Goal: Task Accomplishment & Management: Complete application form

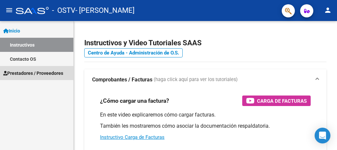
click at [56, 72] on span "Prestadores / Proveedores" at bounding box center [33, 73] width 60 height 7
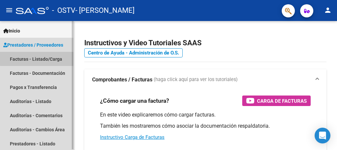
click at [45, 58] on link "Facturas - Listado/Carga" at bounding box center [36, 59] width 73 height 14
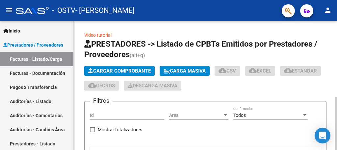
click at [331, 106] on div at bounding box center [336, 85] width 2 height 129
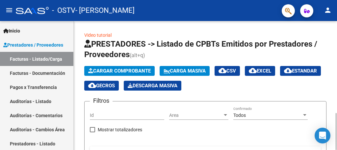
click at [331, 148] on div at bounding box center [336, 85] width 2 height 129
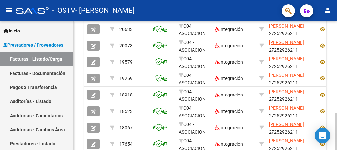
click at [331, 92] on div at bounding box center [336, 85] width 2 height 129
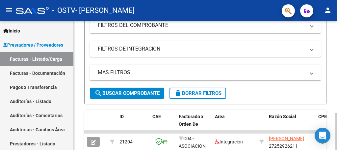
scroll to position [1, 0]
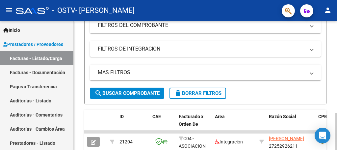
click at [331, 101] on div at bounding box center [336, 85] width 2 height 129
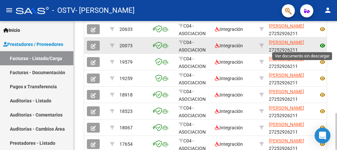
click at [322, 47] on icon at bounding box center [322, 46] width 9 height 8
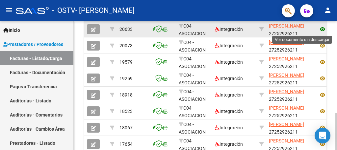
click at [321, 28] on icon at bounding box center [322, 29] width 9 height 8
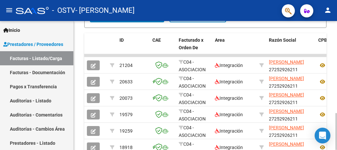
scroll to position [0, 0]
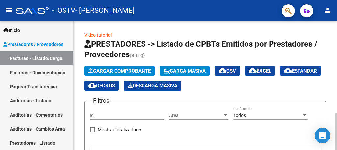
click at [122, 69] on span "Cargar Comprobante" at bounding box center [119, 71] width 62 height 6
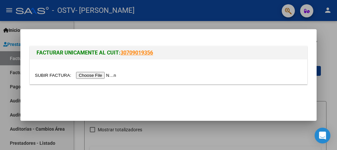
click at [109, 75] on input "file" at bounding box center [76, 75] width 83 height 7
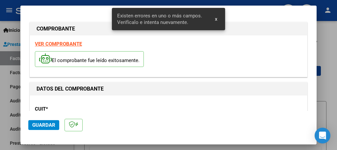
scroll to position [168, 0]
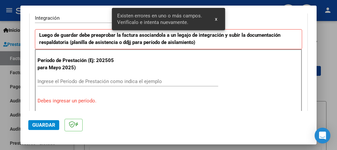
click at [133, 82] on input "Ingrese el Período de Prestación como indica el ejemplo" at bounding box center [127, 82] width 180 height 6
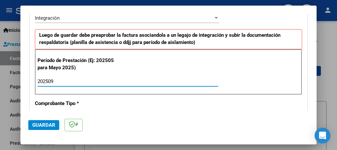
type input "202509"
click at [42, 127] on span "Guardar" at bounding box center [43, 125] width 23 height 6
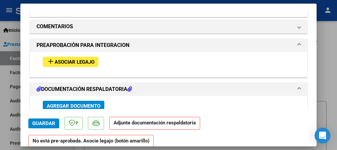
scroll to position [565, 0]
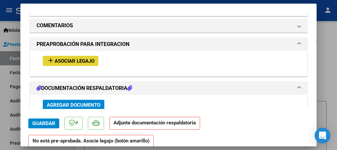
click at [88, 58] on span "Asociar Legajo" at bounding box center [75, 61] width 40 height 6
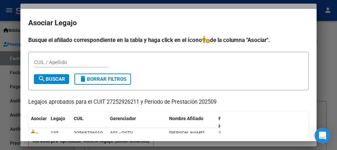
scroll to position [39, 0]
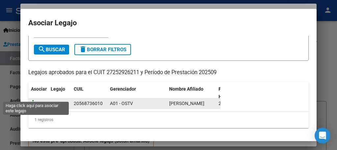
click at [36, 100] on icon at bounding box center [35, 103] width 8 height 7
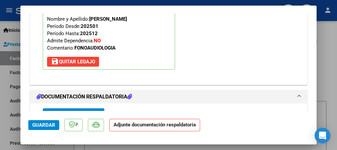
scroll to position [661, 0]
click at [82, 110] on span "Agregar Documento" at bounding box center [74, 113] width 54 height 6
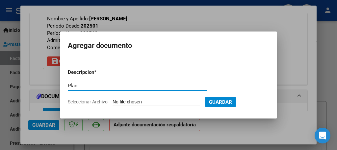
type input "Planilla de asistencia"
click at [122, 102] on input "Seleccionar Archivo" at bounding box center [155, 102] width 87 height 6
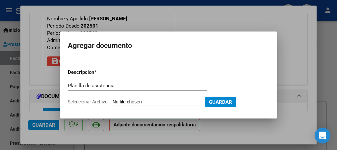
type input "C:\fakepath\Planilla Spina sept fo.pdf"
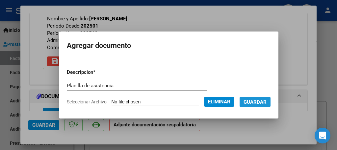
click at [254, 104] on span "Guardar" at bounding box center [254, 102] width 23 height 6
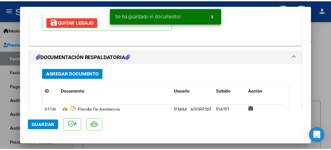
scroll to position [714, 0]
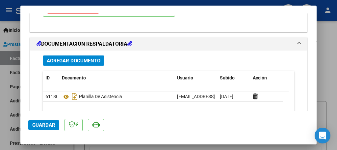
click at [81, 58] on span "Agregar Documento" at bounding box center [74, 61] width 54 height 6
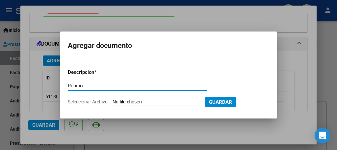
type input "Recibo"
click at [129, 101] on input "Seleccionar Archivo" at bounding box center [155, 102] width 87 height 6
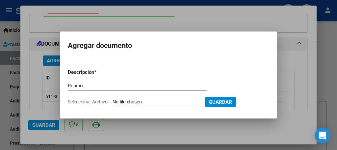
type input "C:\fakepath\Recibo Spina julio fo.pdf"
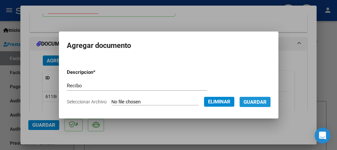
click at [252, 99] on span "Guardar" at bounding box center [254, 102] width 23 height 6
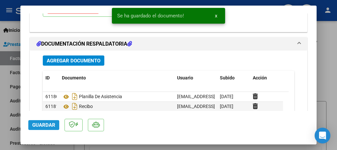
click at [47, 127] on span "Guardar" at bounding box center [43, 125] width 23 height 6
click at [0, 126] on div at bounding box center [168, 75] width 337 height 150
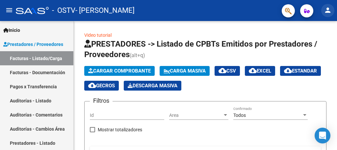
click at [325, 10] on mat-icon "person" at bounding box center [327, 10] width 8 height 8
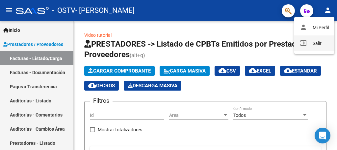
click at [312, 46] on button "exit_to_app Salir" at bounding box center [314, 44] width 40 height 16
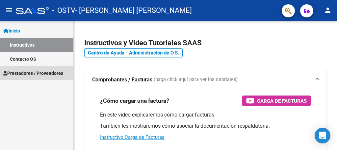
click at [37, 75] on span "Prestadores / Proveedores" at bounding box center [33, 73] width 60 height 7
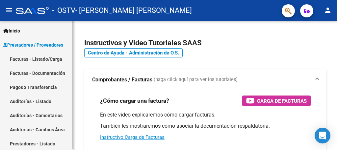
click at [43, 56] on link "Facturas - Listado/Carga" at bounding box center [36, 59] width 73 height 14
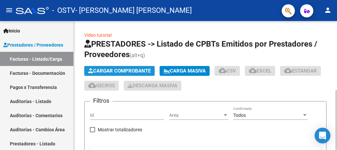
click at [112, 68] on span "Cargar Comprobante" at bounding box center [119, 71] width 62 height 6
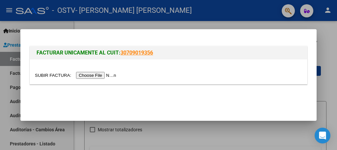
click at [99, 75] on input "file" at bounding box center [76, 75] width 83 height 7
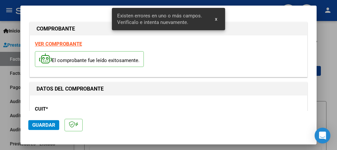
scroll to position [168, 0]
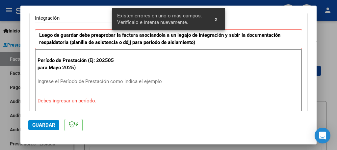
click at [155, 81] on input "Ingrese el Período de Prestación como indica el ejemplo" at bounding box center [127, 82] width 180 height 6
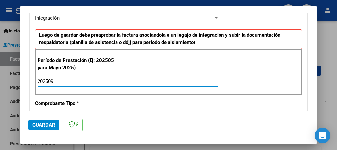
type input "202509"
click at [47, 123] on span "Guardar" at bounding box center [43, 125] width 23 height 6
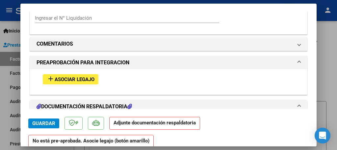
scroll to position [579, 0]
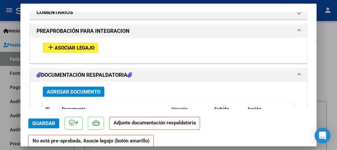
click at [84, 45] on span "Asociar Legajo" at bounding box center [75, 48] width 40 height 6
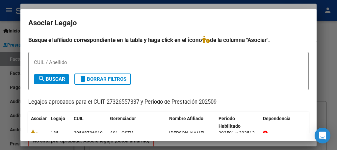
scroll to position [26, 0]
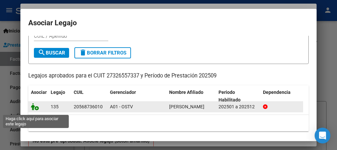
click at [35, 110] on icon at bounding box center [35, 106] width 8 height 7
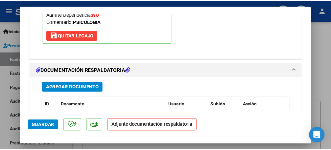
scroll to position [701, 0]
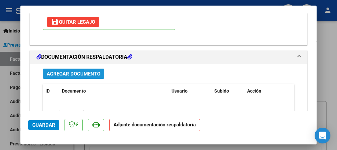
click at [88, 71] on span "Agregar Documento" at bounding box center [74, 74] width 54 height 6
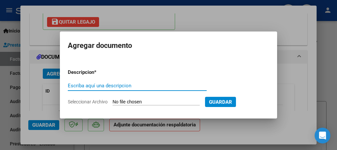
click at [86, 83] on input "Escriba aquí una descripcion" at bounding box center [137, 86] width 139 height 6
type input "Planilla de asistencia"
click at [120, 101] on input "Seleccionar Archivo" at bounding box center [155, 102] width 87 height 6
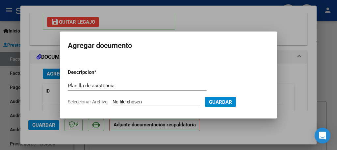
type input "C:\fakepath\Planilla Spina sept ps.pdf"
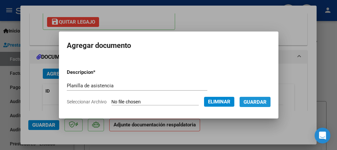
click at [254, 106] on button "Guardar" at bounding box center [254, 102] width 31 height 10
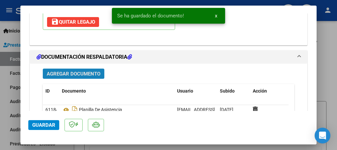
click at [89, 71] on span "Agregar Documento" at bounding box center [74, 74] width 54 height 6
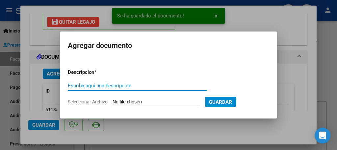
click at [80, 86] on input "Escriba aquí una descripcion" at bounding box center [137, 86] width 139 height 6
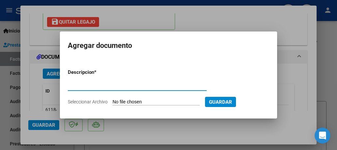
type input "Recibo"
click at [135, 104] on input "Seleccionar Archivo" at bounding box center [155, 102] width 87 height 6
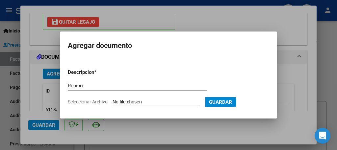
type input "C:\fakepath\Recibo Spina (Comp. 328).pdf"
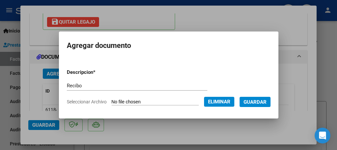
click at [246, 101] on span "Guardar" at bounding box center [254, 102] width 23 height 6
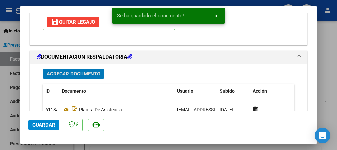
click at [38, 125] on span "Guardar" at bounding box center [43, 125] width 23 height 6
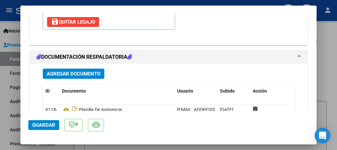
click at [38, 125] on span "Guardar" at bounding box center [43, 125] width 23 height 6
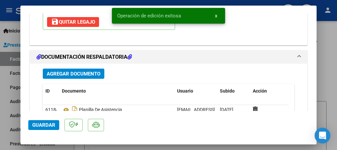
click at [7, 89] on div at bounding box center [168, 75] width 337 height 150
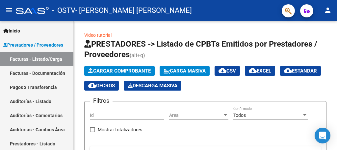
click at [326, 10] on mat-icon "person" at bounding box center [327, 10] width 8 height 8
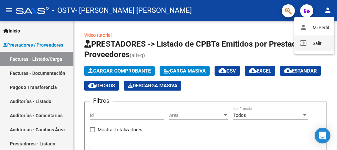
click at [315, 42] on button "exit_to_app Salir" at bounding box center [314, 44] width 40 height 16
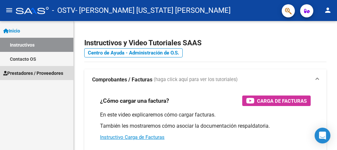
click at [50, 76] on span "Prestadores / Proveedores" at bounding box center [33, 73] width 60 height 7
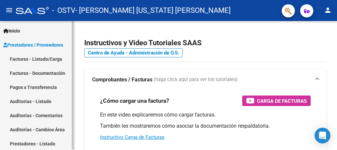
click at [56, 67] on link "Facturas - Documentación" at bounding box center [36, 73] width 73 height 14
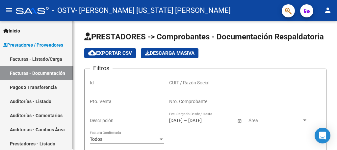
click at [47, 85] on link "Pagos x Transferencia" at bounding box center [36, 87] width 73 height 14
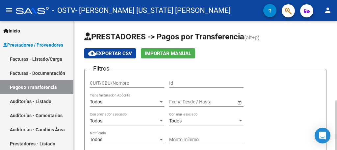
click at [331, 72] on div at bounding box center [336, 85] width 2 height 129
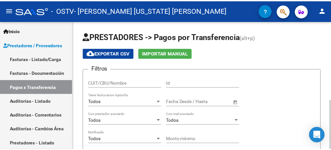
scroll to position [129, 0]
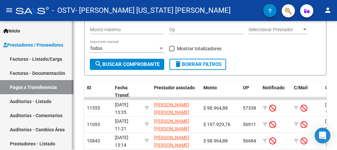
click at [51, 40] on link "Prestadores / Proveedores" at bounding box center [36, 45] width 73 height 14
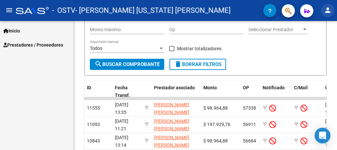
click at [326, 6] on button "person" at bounding box center [327, 10] width 13 height 13
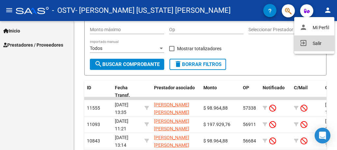
click at [317, 47] on button "exit_to_app Salir" at bounding box center [314, 44] width 40 height 16
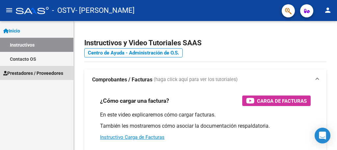
click at [45, 73] on span "Prestadores / Proveedores" at bounding box center [33, 73] width 60 height 7
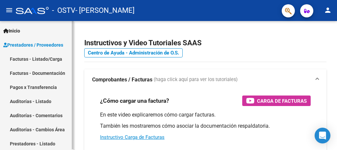
click at [48, 89] on link "Pagos x Transferencia" at bounding box center [36, 87] width 73 height 14
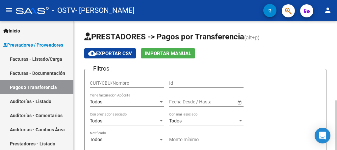
scroll to position [1, 0]
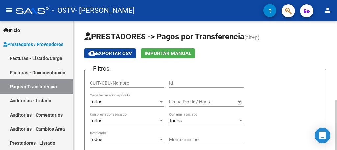
click at [331, 103] on div at bounding box center [336, 85] width 2 height 129
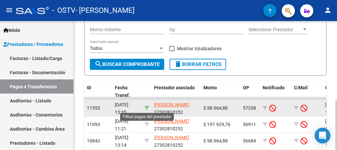
click at [145, 108] on icon at bounding box center [146, 108] width 5 height 5
type input "27302810252"
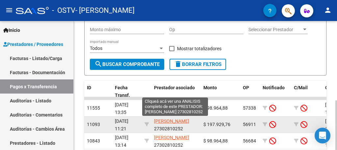
click at [162, 124] on span "PETRAGLIA CECILIA NATALIA" at bounding box center [171, 121] width 35 height 5
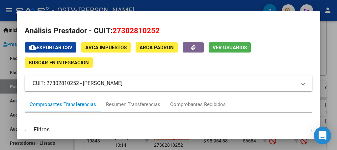
click at [315, 128] on div "Open Intercom Messenger" at bounding box center [322, 135] width 17 height 17
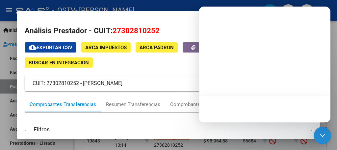
click at [323, 137] on icon "Open Intercom Messenger" at bounding box center [322, 135] width 9 height 9
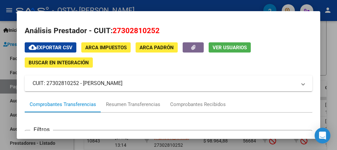
click at [244, 147] on div at bounding box center [168, 75] width 337 height 150
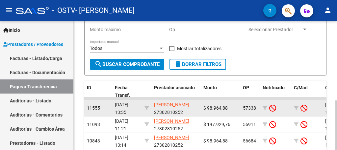
click at [176, 109] on app-link-go-to "PETRAGLIA CECILIA NATALIA" at bounding box center [171, 105] width 35 height 8
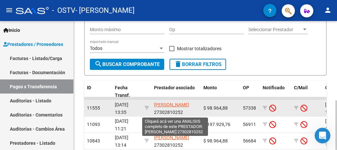
scroll to position [0, 0]
click at [169, 107] on span "PETRAGLIA CECILIA NATALIA" at bounding box center [171, 104] width 35 height 5
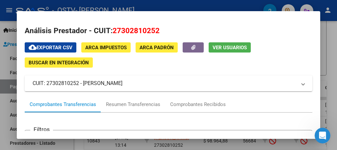
scroll to position [98, 0]
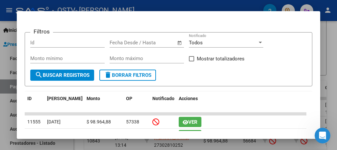
click at [296, 86] on form "Filtros Id Fecha inicio – Fecha fin Fecha Desde / Hasta Todos Notificado Monto …" at bounding box center [168, 59] width 287 height 55
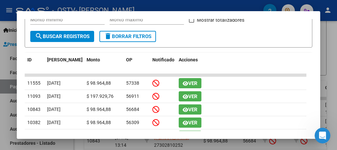
scroll to position [137, 0]
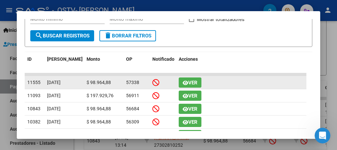
click at [191, 83] on span "Ver" at bounding box center [192, 83] width 9 height 6
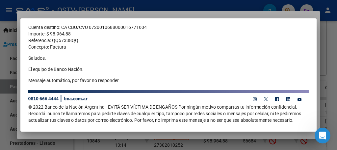
scroll to position [0, 0]
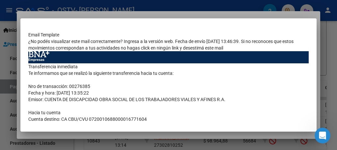
click at [331, 29] on div at bounding box center [168, 75] width 337 height 150
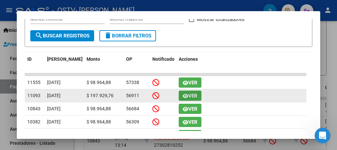
click at [189, 96] on span "Ver" at bounding box center [192, 96] width 9 height 6
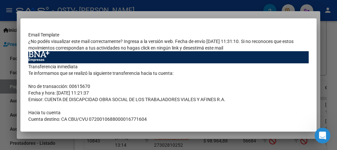
click at [330, 34] on div at bounding box center [168, 75] width 337 height 150
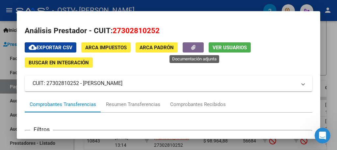
click at [194, 43] on button "button" at bounding box center [192, 47] width 21 height 10
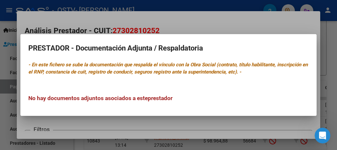
click at [194, 43] on h2 "PRESTADOR - Documentación Adjunta / Respaldatoria" at bounding box center [168, 48] width 280 height 12
click at [238, 39] on mat-dialog-container "PRESTADOR - Documentación Adjunta / Respaldatoria - En este fichero se sube la …" at bounding box center [168, 75] width 296 height 82
click at [268, 141] on div at bounding box center [168, 75] width 337 height 150
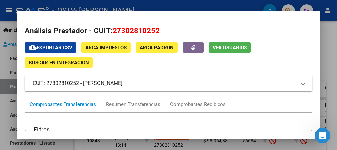
click at [328, 19] on div at bounding box center [168, 75] width 337 height 150
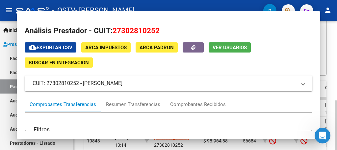
click at [330, 39] on div "PRESTADORES -> Pagos por Transferencia (alt+p) cloud_download Exportar CSV Impo…" at bounding box center [205, 57] width 263 height 330
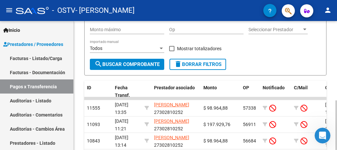
click at [75, 105] on div "PRESTADORES -> Pagos por Transferencia (alt+p) cloud_download Exportar CSV Impo…" at bounding box center [205, 57] width 263 height 330
click at [52, 70] on link "Facturas - Documentación" at bounding box center [36, 72] width 73 height 14
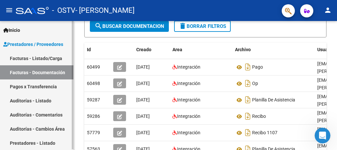
scroll to position [129, 0]
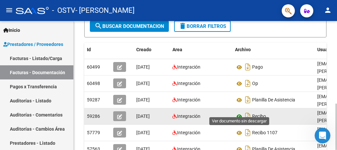
click at [238, 113] on icon at bounding box center [239, 117] width 9 height 8
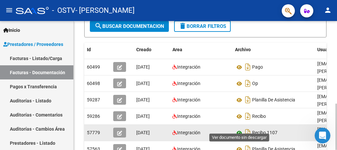
click at [239, 129] on icon at bounding box center [239, 133] width 9 height 8
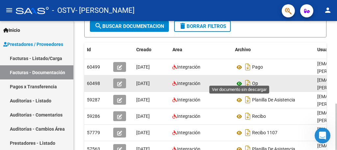
click at [237, 80] on icon at bounding box center [239, 84] width 9 height 8
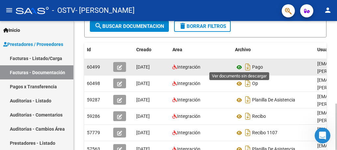
click at [237, 66] on icon at bounding box center [239, 67] width 9 height 8
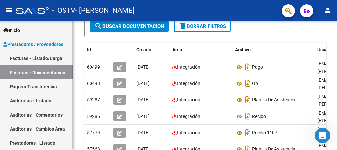
click at [54, 60] on link "Facturas - Listado/Carga" at bounding box center [36, 58] width 73 height 14
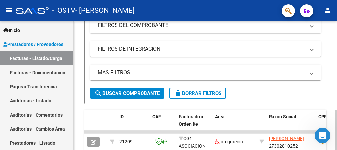
click at [331, 102] on div at bounding box center [336, 85] width 2 height 129
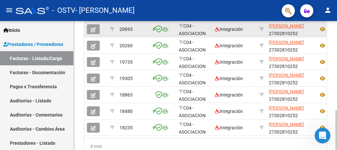
click at [94, 31] on icon "button" at bounding box center [93, 29] width 5 height 5
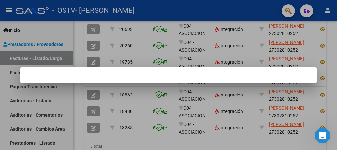
click at [155, 107] on div at bounding box center [168, 75] width 337 height 150
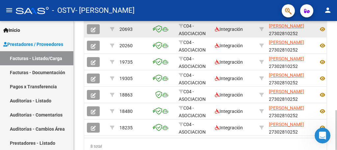
click at [94, 27] on icon "button" at bounding box center [93, 29] width 5 height 5
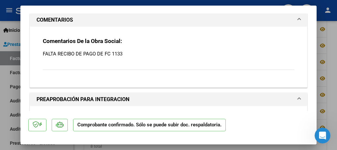
scroll to position [631, 0]
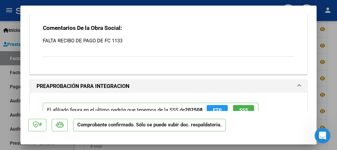
click at [331, 56] on div at bounding box center [168, 75] width 337 height 150
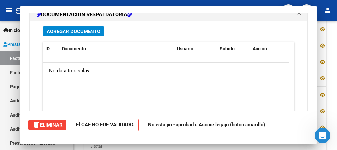
click at [331, 56] on div at bounding box center [336, 85] width 2 height 129
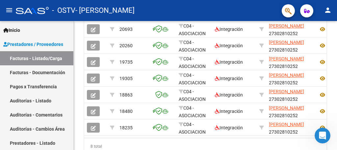
scroll to position [129, 0]
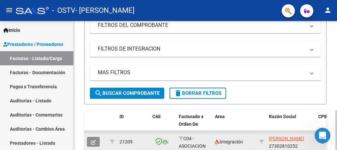
click at [91, 142] on icon "button" at bounding box center [93, 142] width 5 height 5
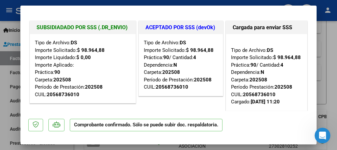
scroll to position [0, 0]
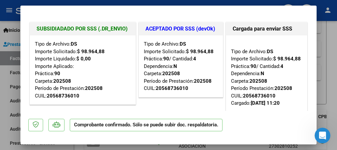
click at [331, 23] on div at bounding box center [168, 75] width 337 height 150
click at [331, 67] on div "Video tutorial PRESTADORES -> Listado de CPBTs Emitidos por Prestadores / Prove…" at bounding box center [205, 98] width 263 height 413
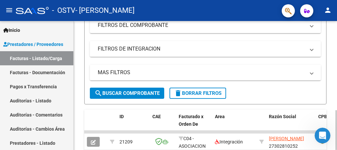
scroll to position [142, 0]
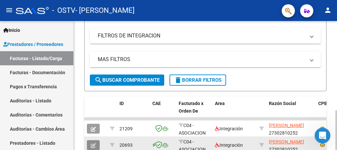
click at [94, 144] on icon "button" at bounding box center [93, 145] width 5 height 5
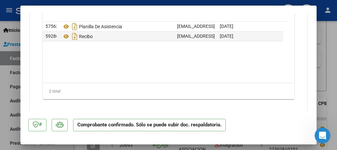
scroll to position [896, 0]
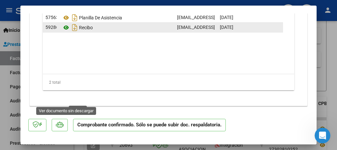
click at [66, 32] on icon at bounding box center [66, 28] width 9 height 8
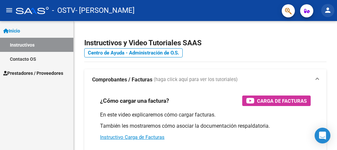
click at [325, 8] on mat-icon "person" at bounding box center [327, 10] width 8 height 8
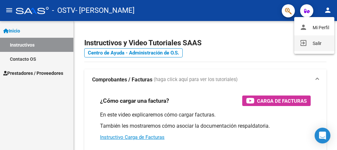
click at [311, 43] on button "exit_to_app Salir" at bounding box center [314, 44] width 40 height 16
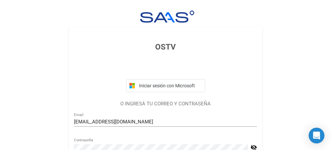
scroll to position [39, 0]
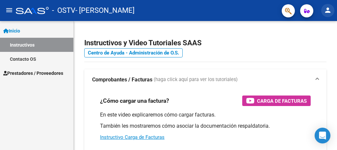
click at [331, 7] on button "person" at bounding box center [327, 10] width 13 height 13
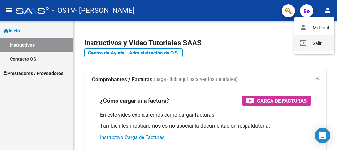
click at [312, 46] on button "exit_to_app Salir" at bounding box center [314, 44] width 40 height 16
